Goal: Transaction & Acquisition: Download file/media

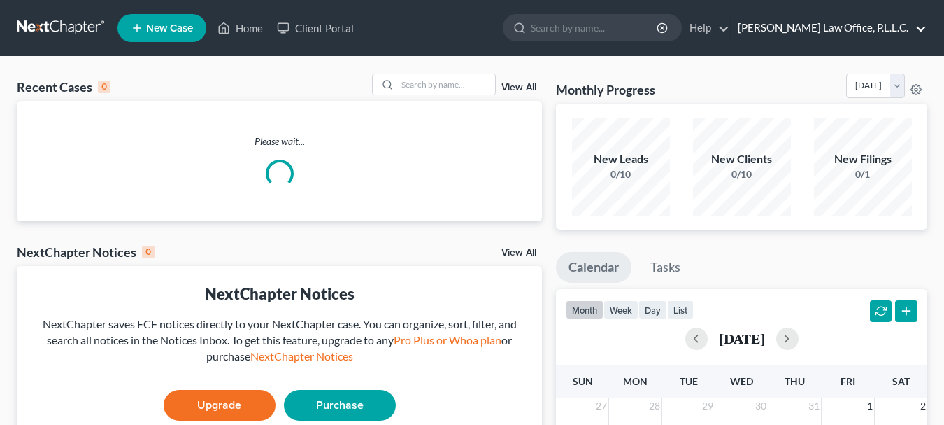
click at [883, 32] on link "[PERSON_NAME] Law Office, P.L.L.C." at bounding box center [829, 27] width 196 height 25
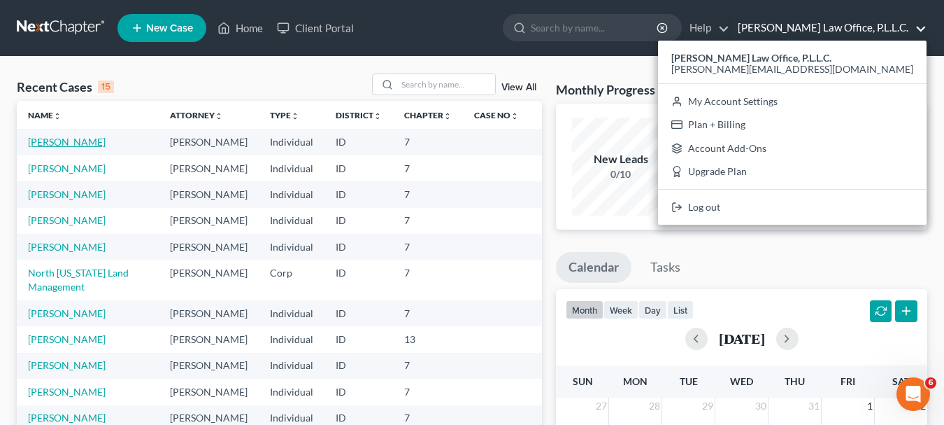
click at [69, 143] on link "[PERSON_NAME]" at bounding box center [67, 142] width 78 height 12
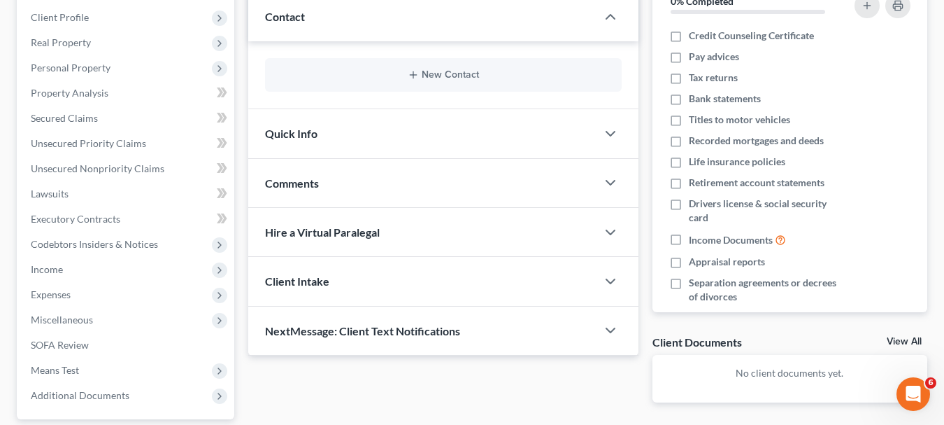
scroll to position [318, 0]
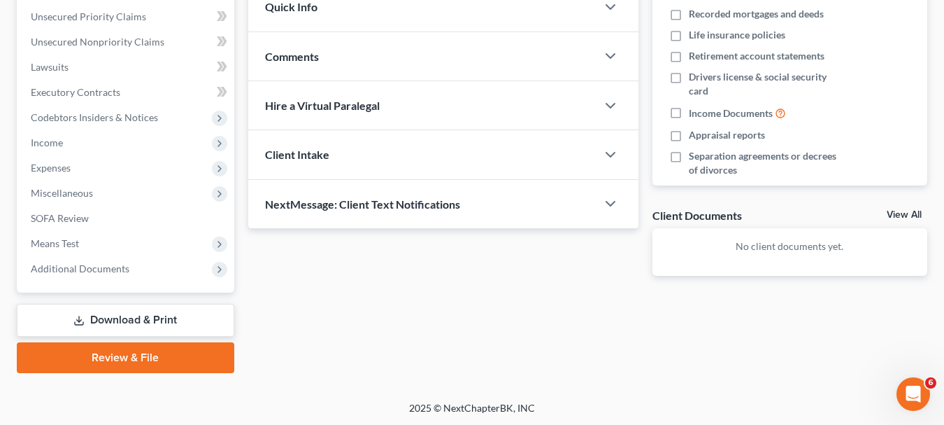
click at [127, 313] on link "Download & Print" at bounding box center [126, 320] width 218 height 33
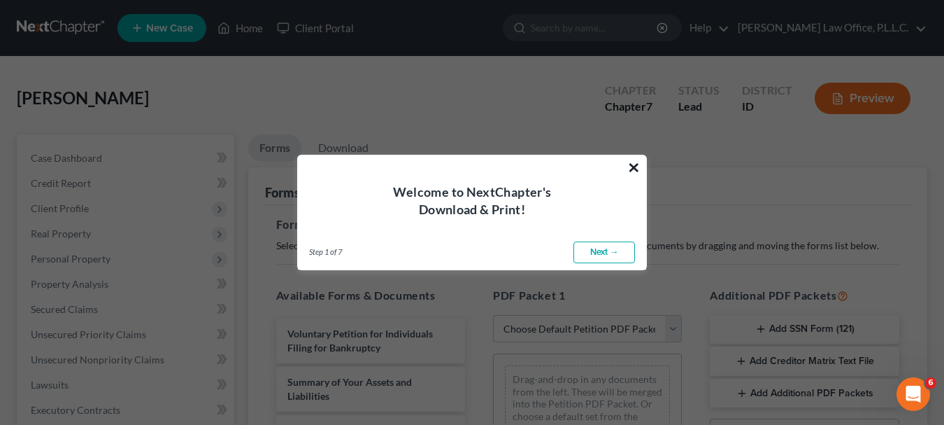
click at [634, 164] on button "×" at bounding box center [633, 167] width 13 height 22
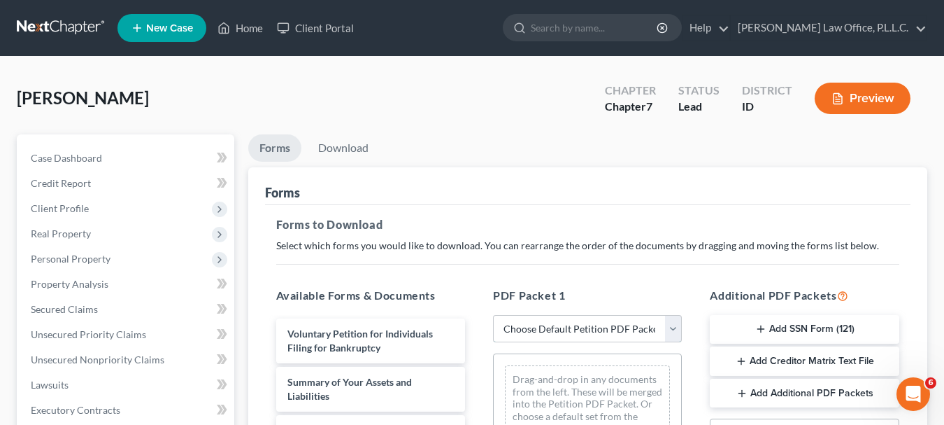
click at [565, 325] on select "Choose Default Petition PDF Packet Complete Bankruptcy Petition (all forms and …" at bounding box center [587, 329] width 189 height 28
select select "0"
click at [493, 315] on select "Choose Default Petition PDF Packet Complete Bankruptcy Petition (all forms and …" at bounding box center [587, 329] width 189 height 28
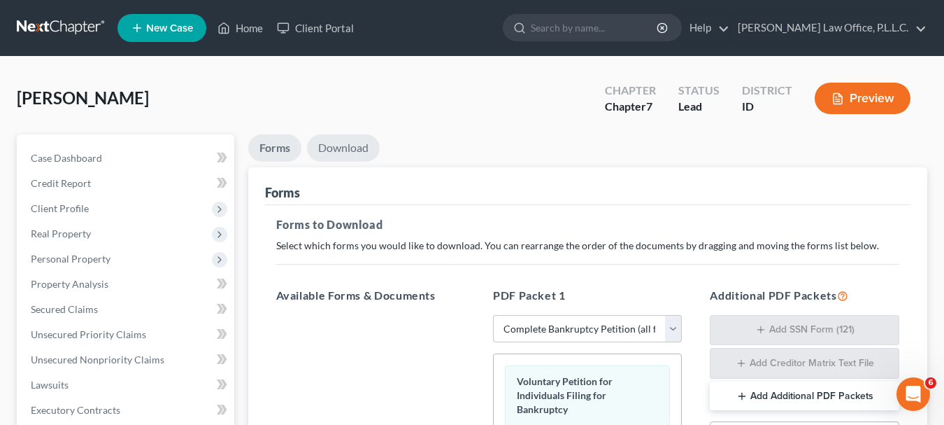
click at [359, 154] on link "Download" at bounding box center [343, 147] width 73 height 27
